Goal: Task Accomplishment & Management: Use online tool/utility

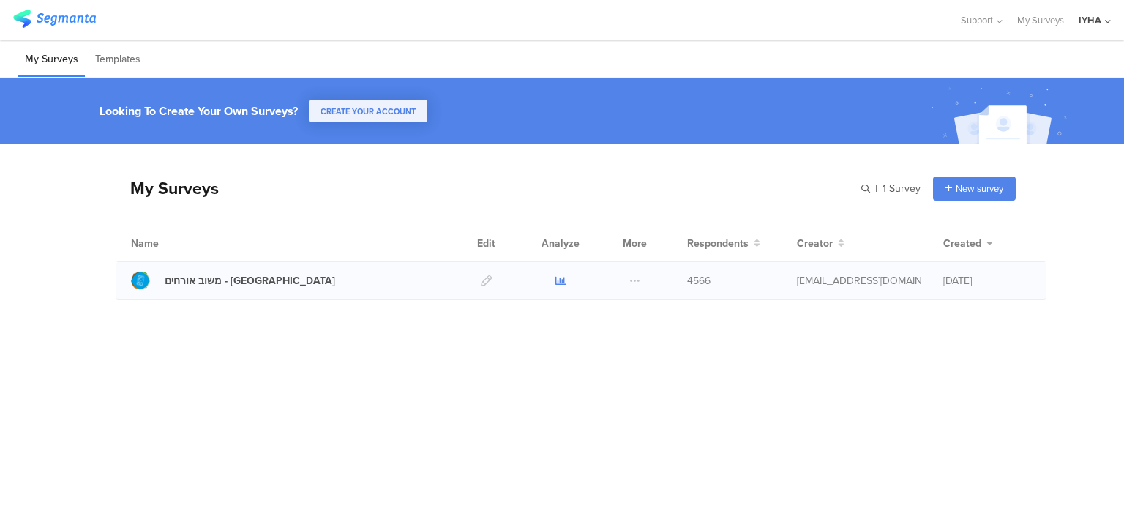
click at [556, 284] on icon at bounding box center [561, 280] width 11 height 11
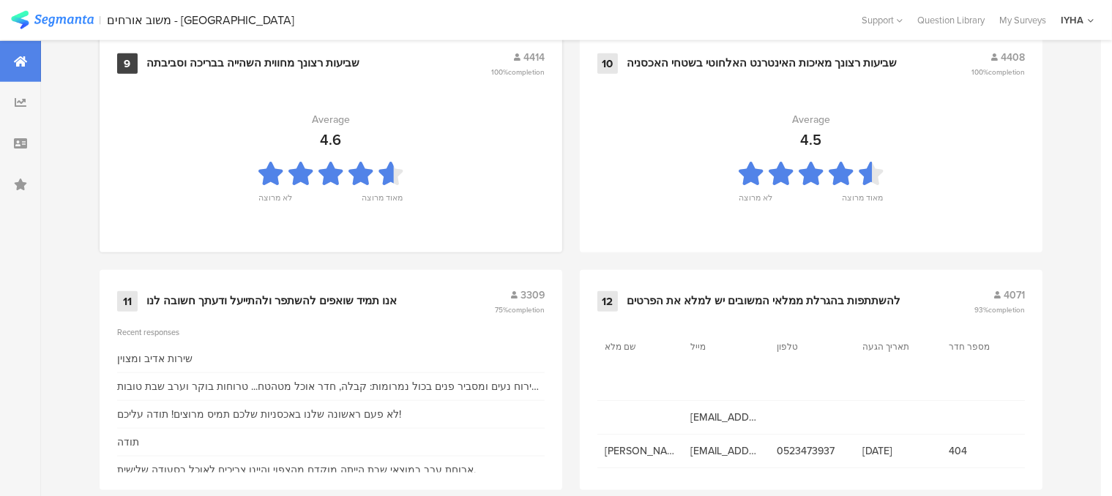
scroll to position [1645, 0]
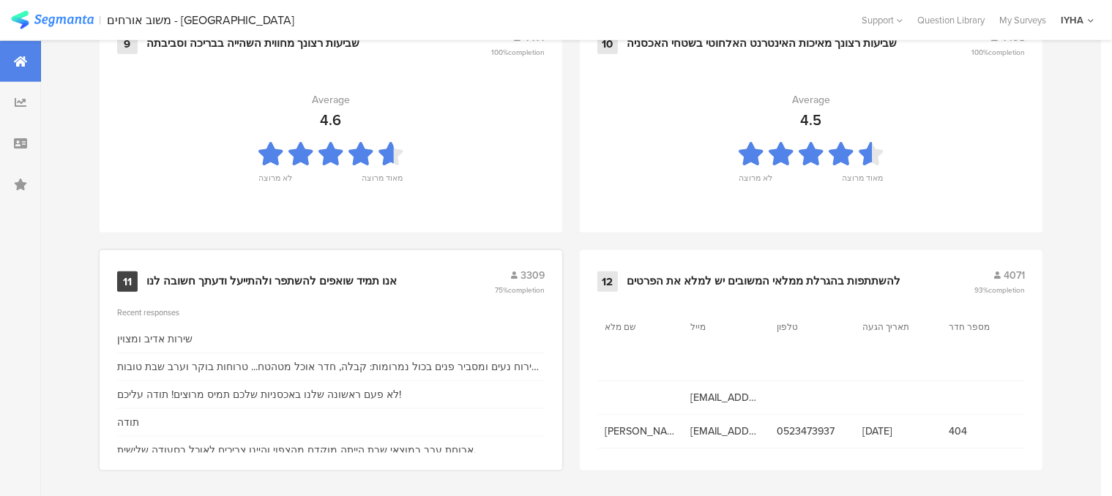
click at [323, 274] on div "אנו תמיד שואפים להשתפר ולהתייעל ודעתך חשובה לנו" at bounding box center [271, 281] width 250 height 15
